Goal: Participate in discussion

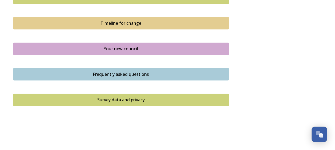
scroll to position [399, 0]
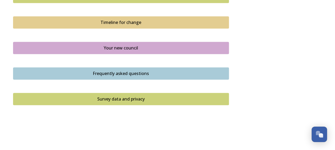
click at [146, 99] on div "Survey data and privacy" at bounding box center [121, 99] width 210 height 6
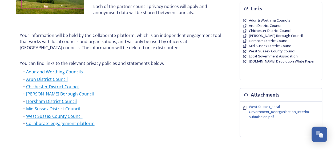
scroll to position [146, 0]
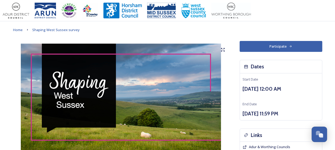
click at [260, 47] on button "Participate" at bounding box center [280, 46] width 83 height 11
